Goal: Information Seeking & Learning: Learn about a topic

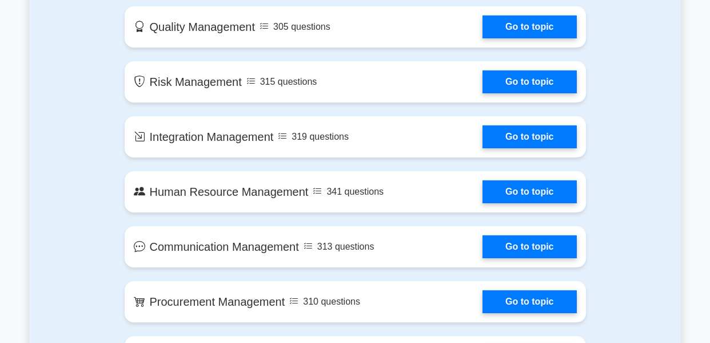
scroll to position [858, 0]
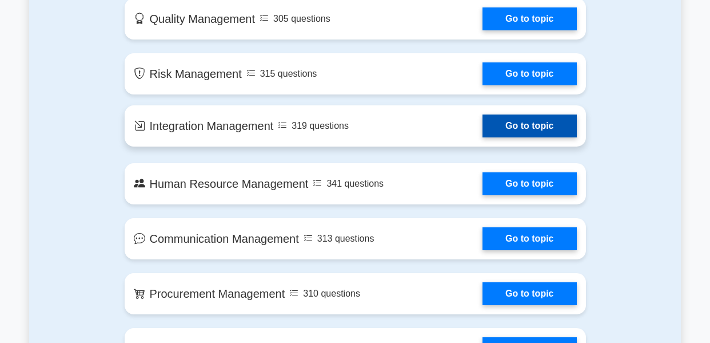
click at [531, 132] on link "Go to topic" at bounding box center [530, 125] width 94 height 23
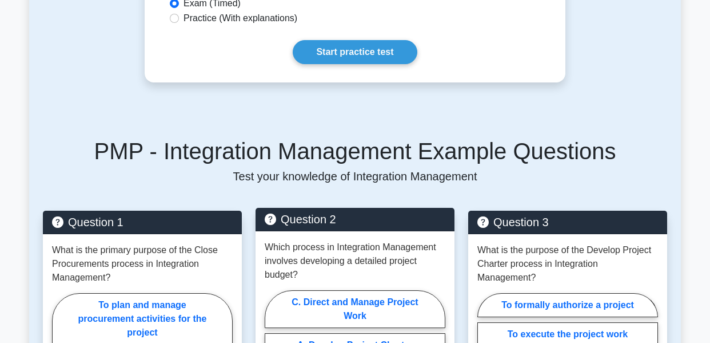
scroll to position [343, 0]
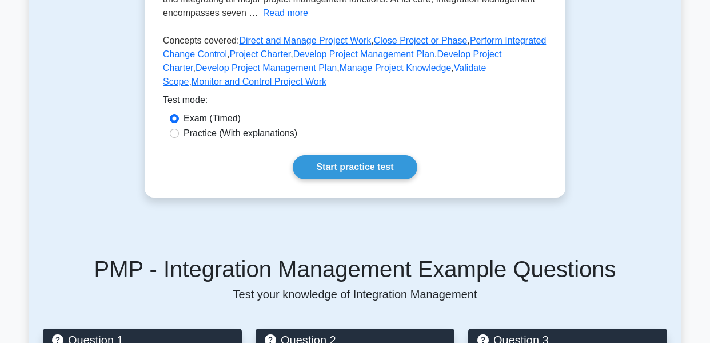
click at [231, 137] on label "Practice (With explanations)" at bounding box center [241, 133] width 114 height 14
click at [179, 137] on input "Practice (With explanations)" at bounding box center [174, 133] width 9 height 9
radio input "true"
click at [347, 161] on link "Start practice test" at bounding box center [355, 167] width 124 height 24
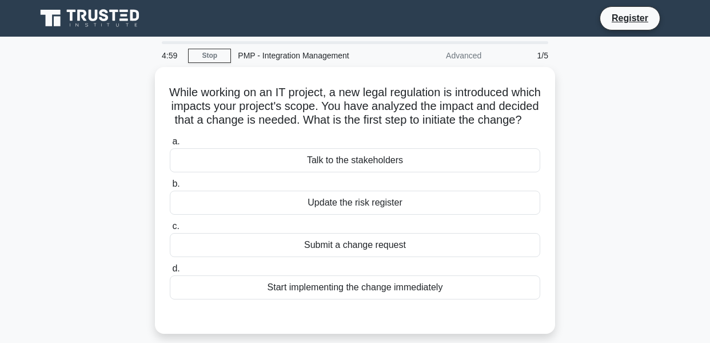
scroll to position [275, 0]
